Goal: Find specific page/section: Find specific page/section

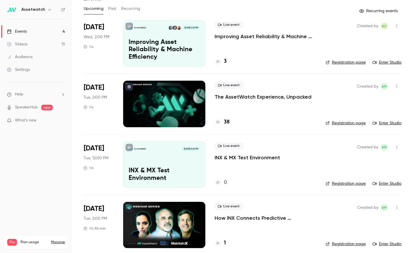
scroll to position [35, 0]
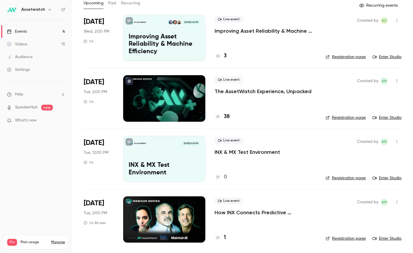
click at [243, 28] on p "Improving Asset Reliability & Machine Efficiency" at bounding box center [266, 30] width 102 height 7
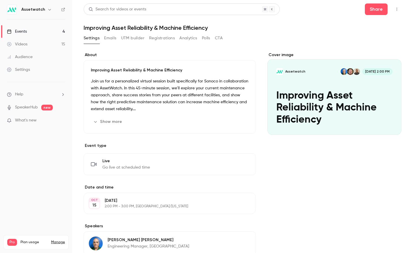
click at [187, 37] on button "Analytics" at bounding box center [188, 37] width 18 height 9
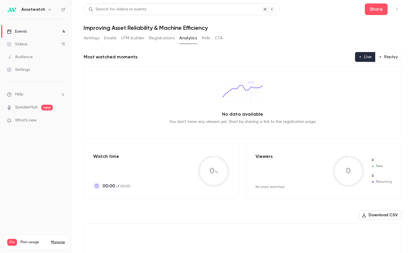
click at [162, 36] on button "Registrations" at bounding box center [162, 37] width 26 height 9
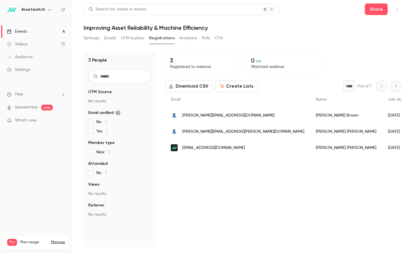
click at [106, 36] on button "Emails" at bounding box center [110, 37] width 12 height 9
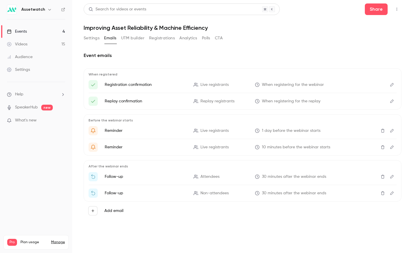
click at [90, 37] on button "Settings" at bounding box center [92, 37] width 16 height 9
